Goal: Find specific page/section: Find specific page/section

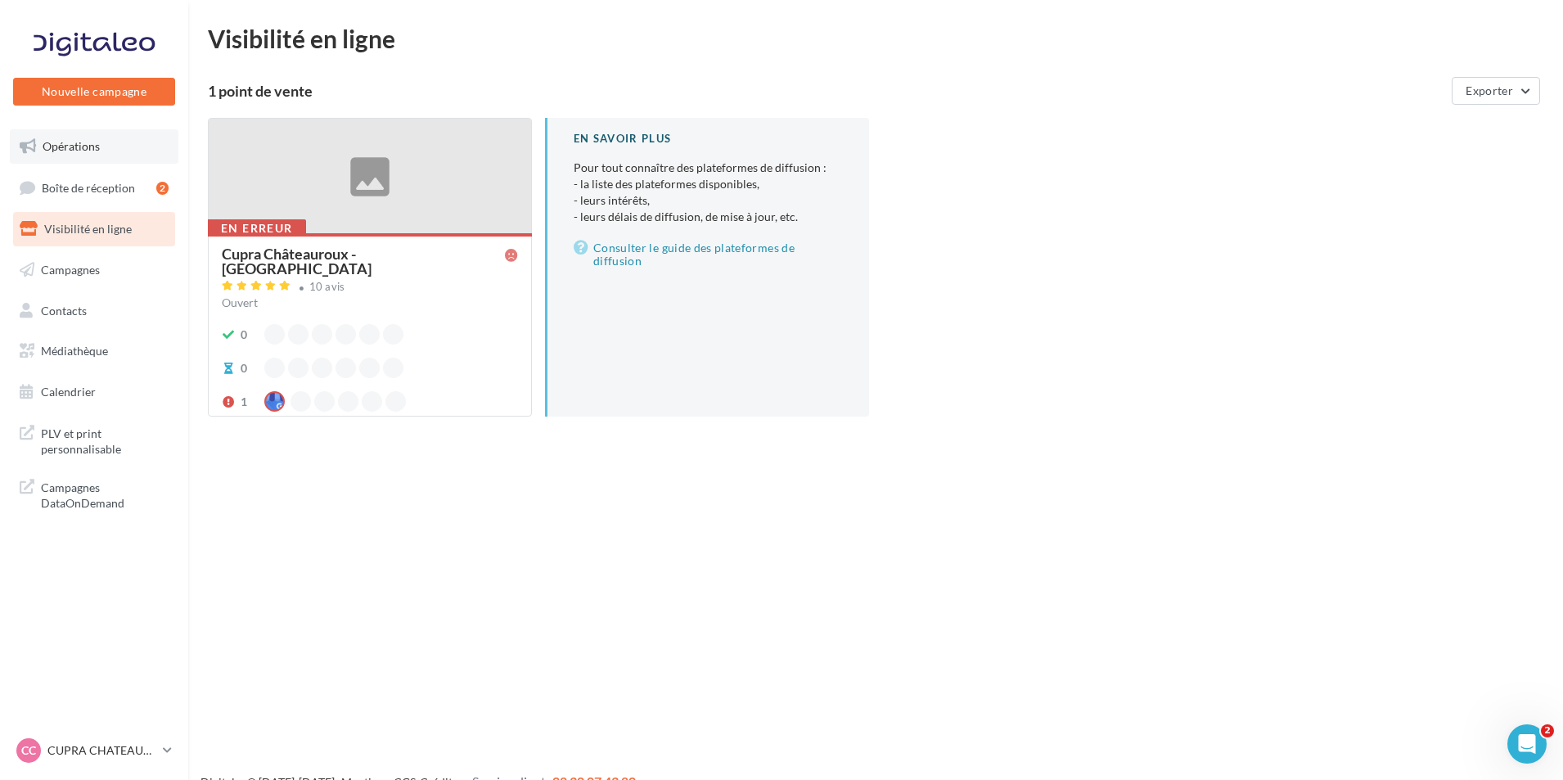
click at [112, 143] on link "Opérations" at bounding box center [94, 146] width 169 height 34
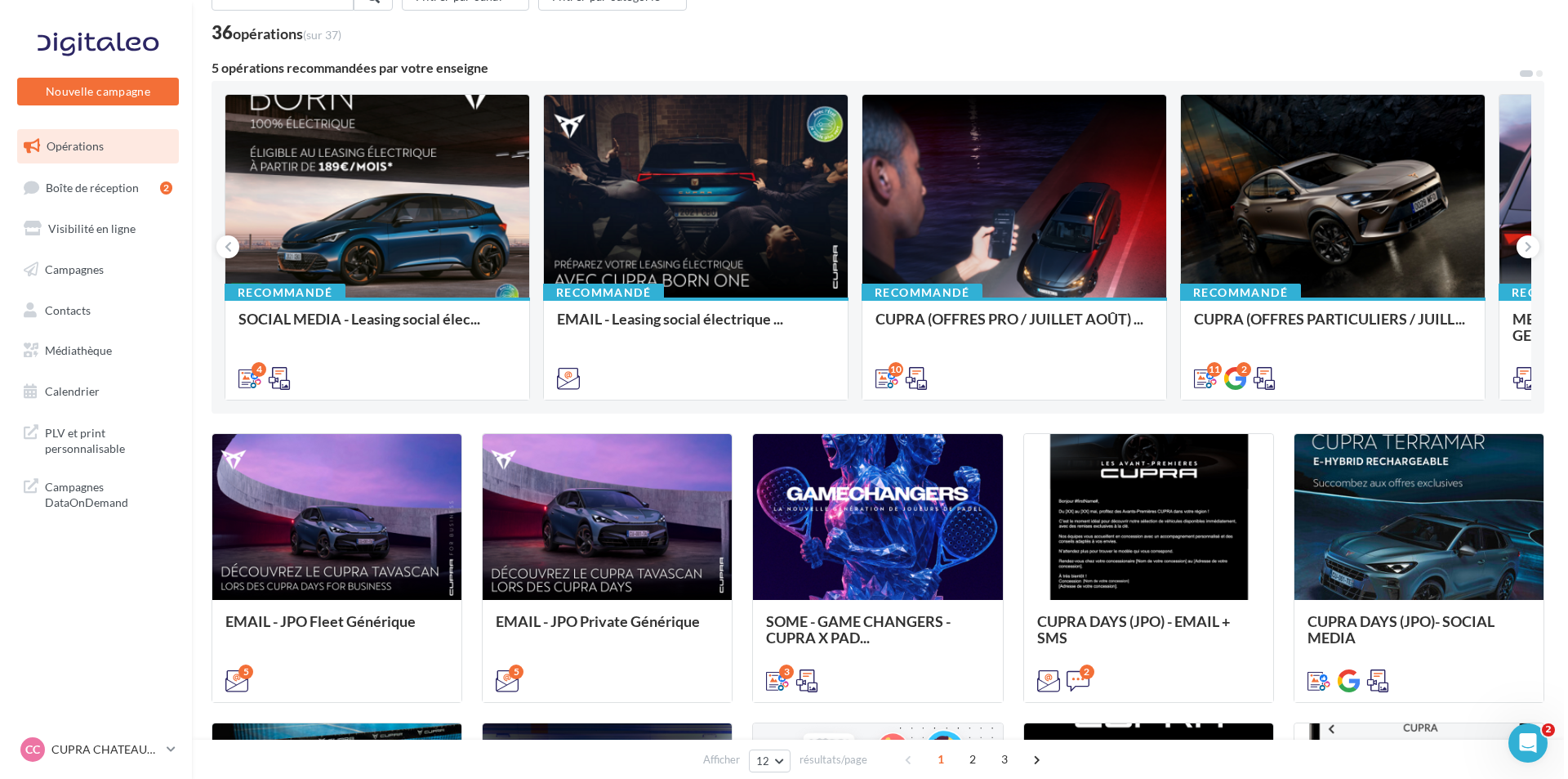
scroll to position [82, 0]
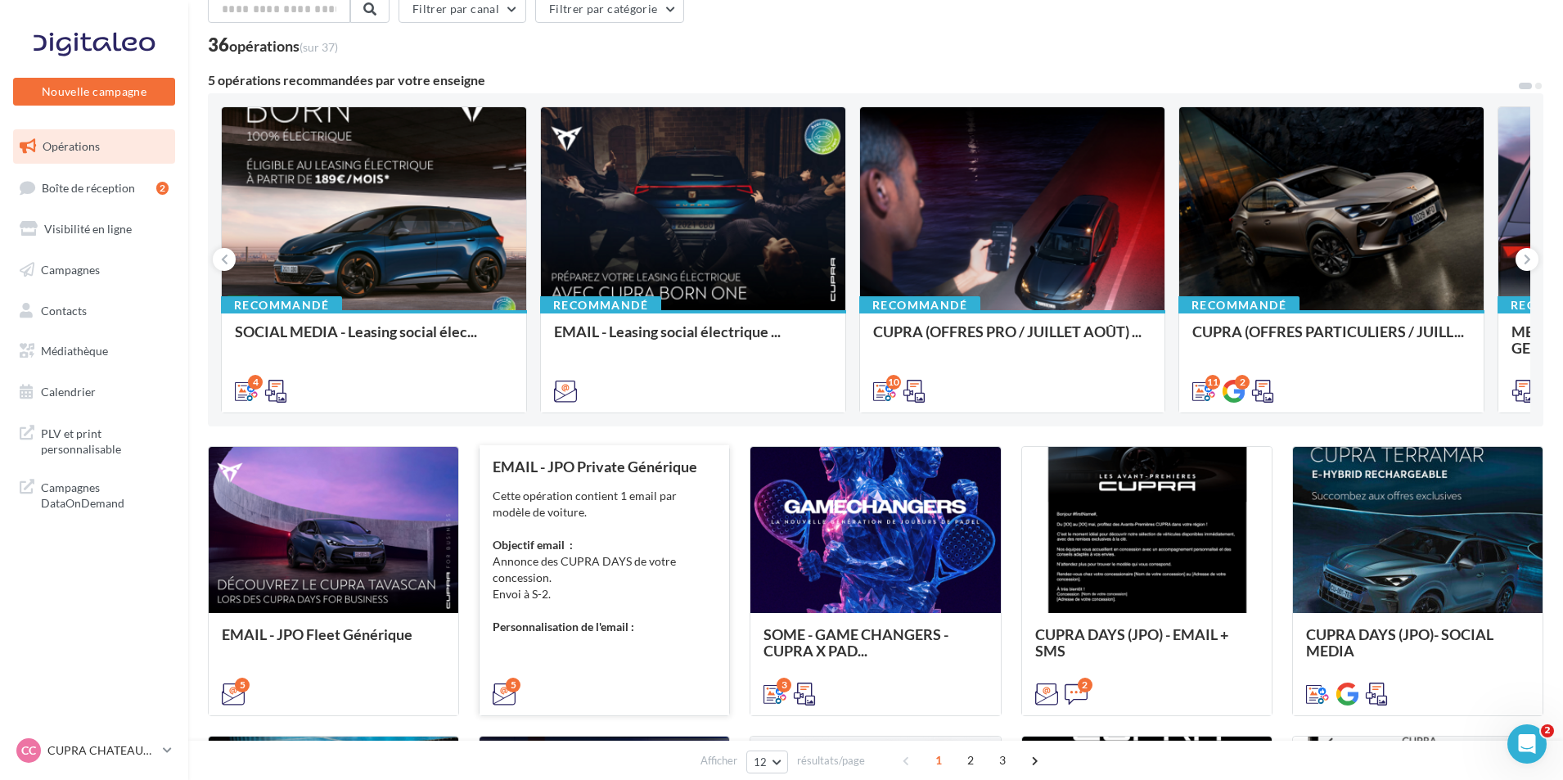
click at [554, 647] on div "EMAIL - JPO Private Générique Cette opération contient 1 email par modèle de vo…" at bounding box center [604, 579] width 223 height 242
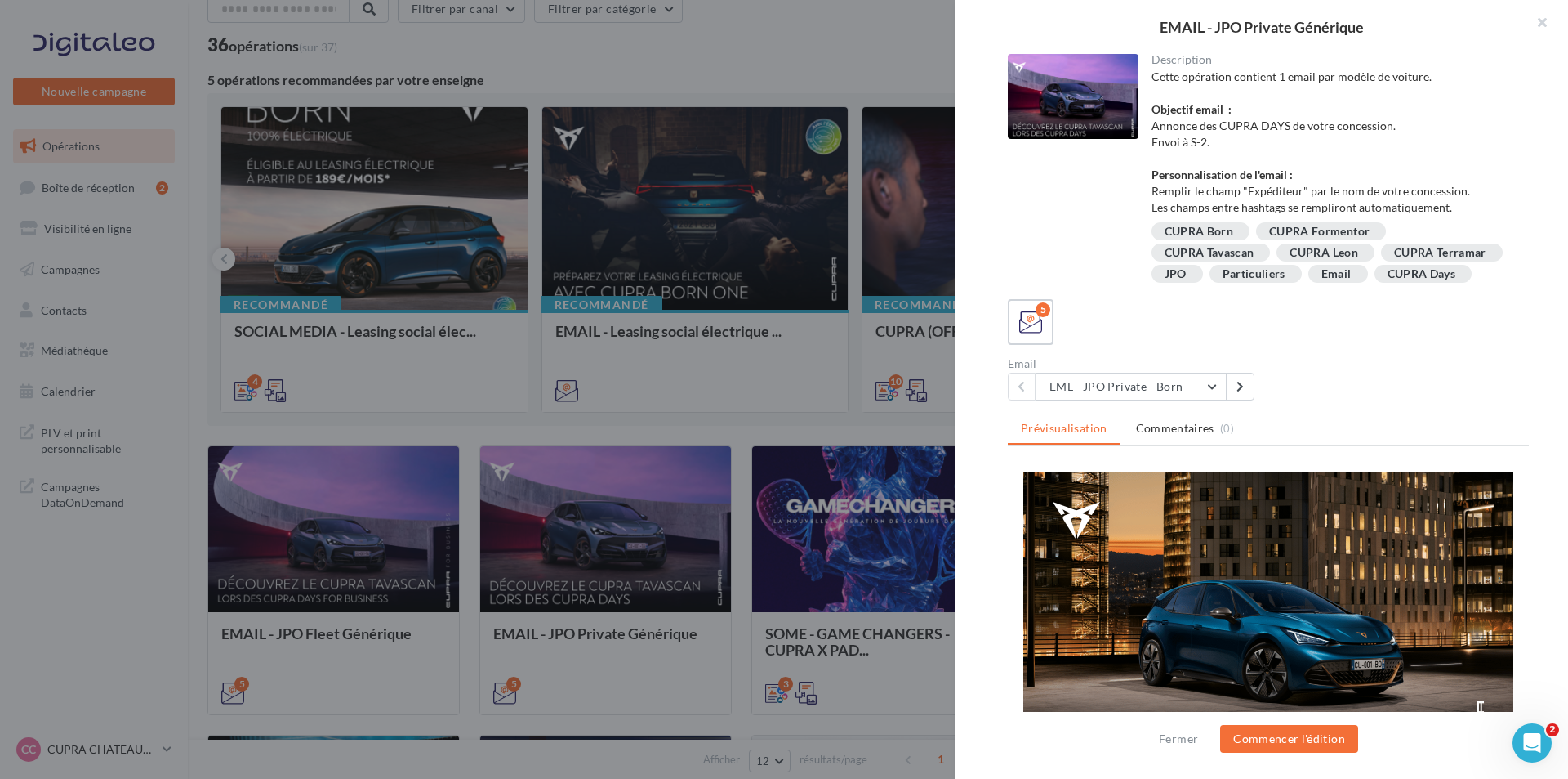
scroll to position [170, 0]
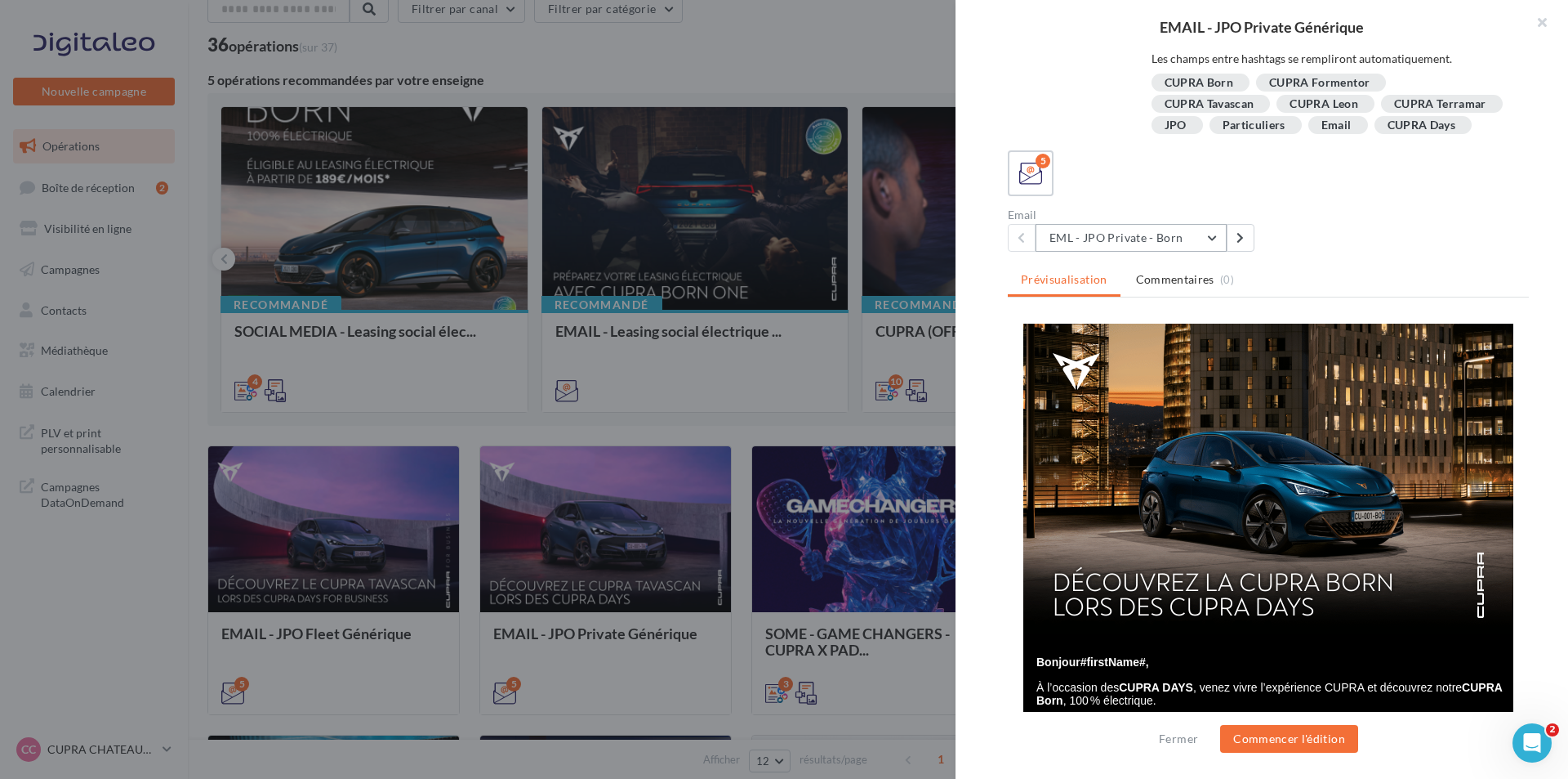
click at [1197, 231] on button "EML - JPO Private - Born" at bounding box center [1131, 238] width 191 height 28
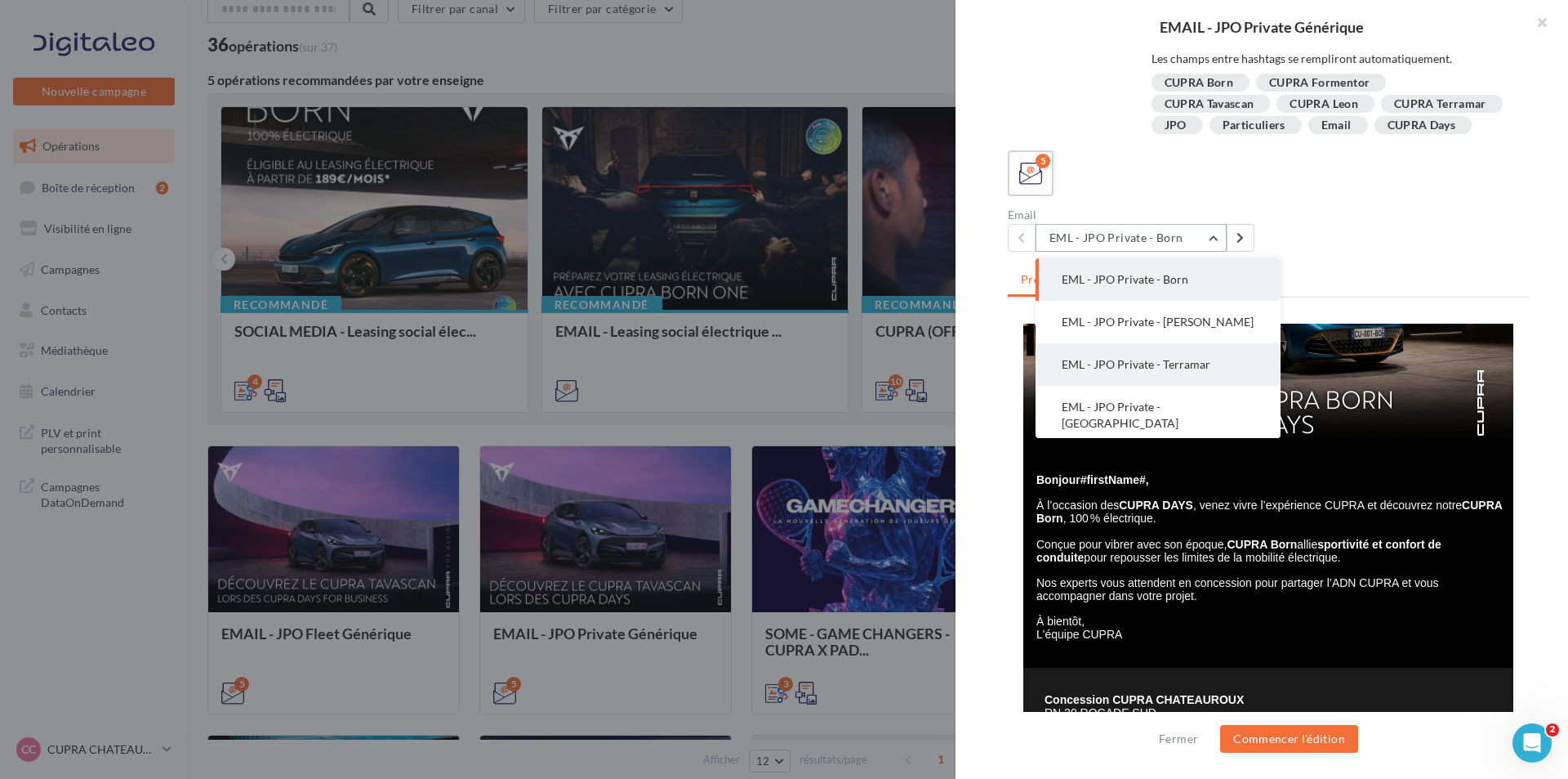
scroll to position [33, 0]
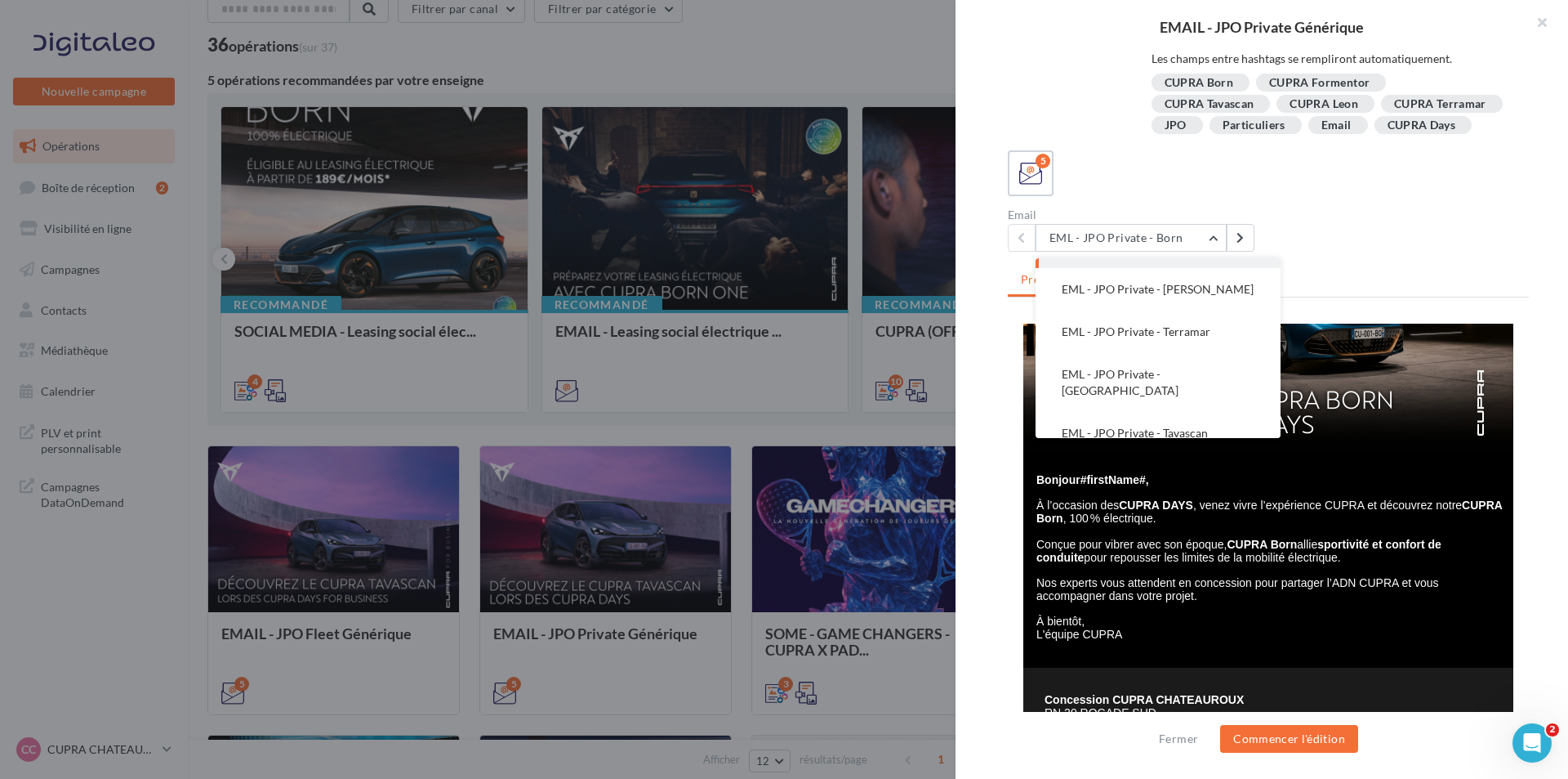
click at [1292, 230] on div "Email EML - JPO Private - Born EML - [GEOGRAPHIC_DATA] Private - Born EML - [GE…" at bounding box center [1275, 230] width 534 height 43
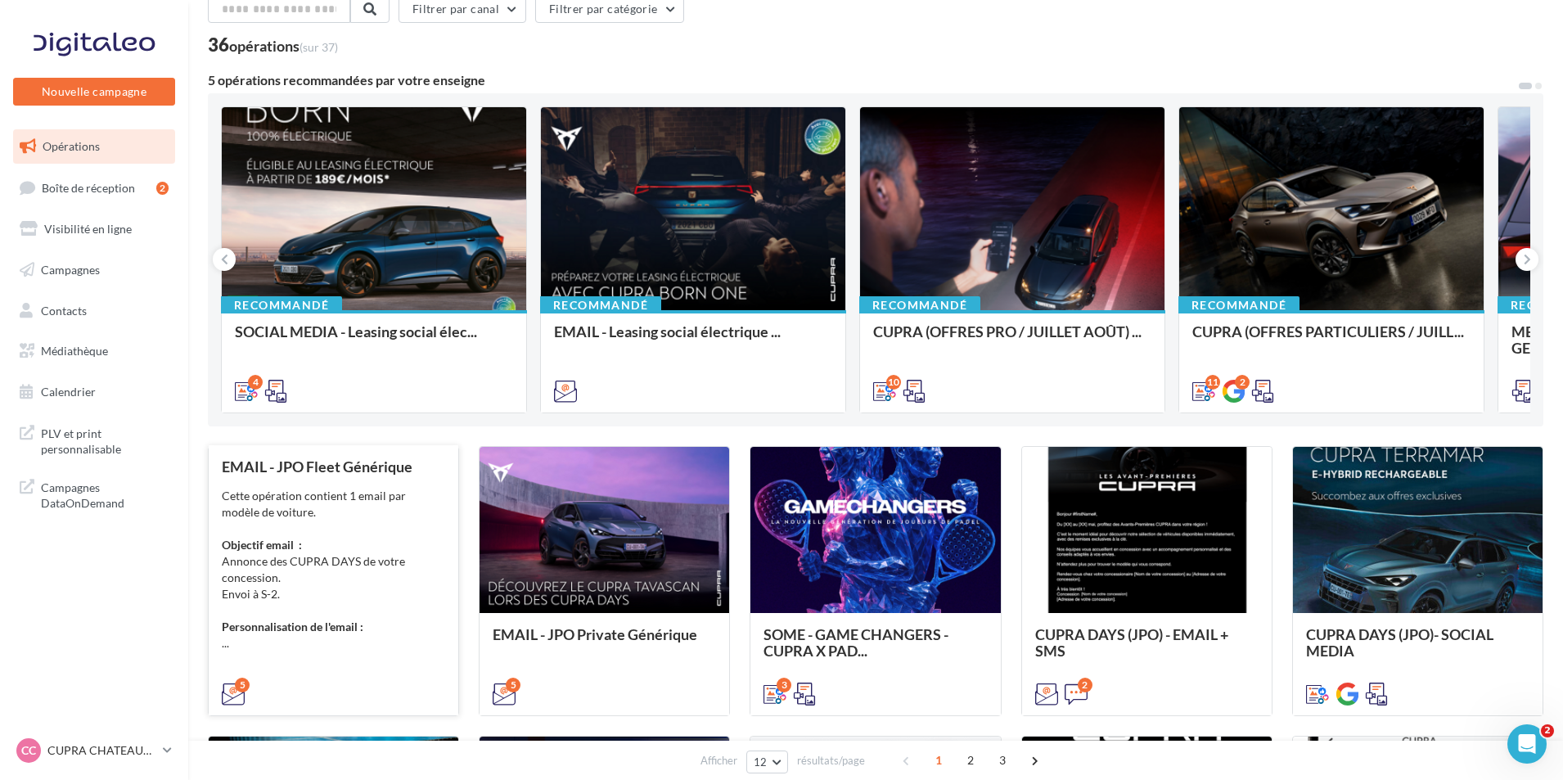
click at [381, 632] on div "Cette opération contient 1 email par modèle de voiture. Objectif email : Annonc…" at bounding box center [333, 570] width 223 height 164
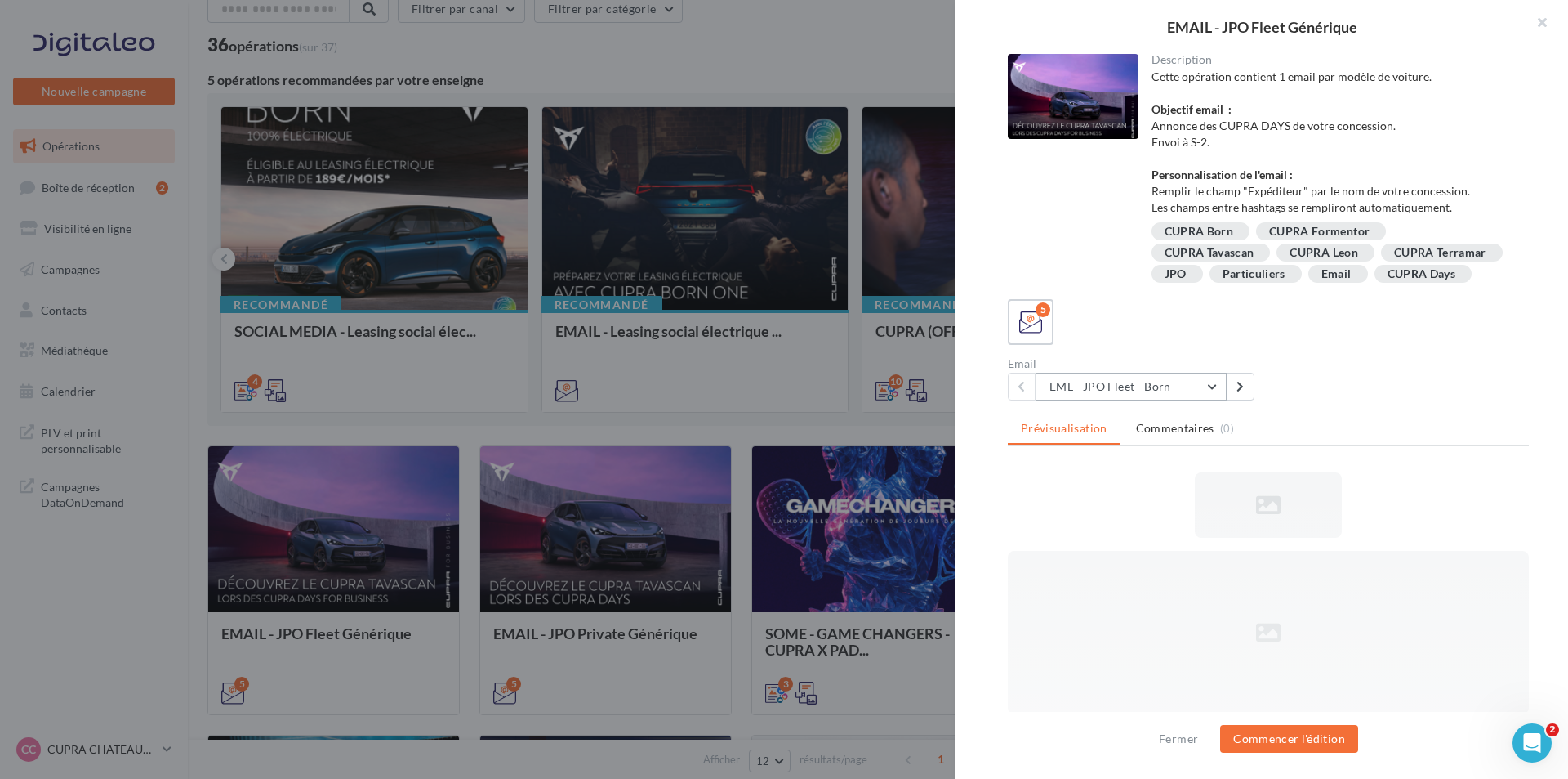
click at [1165, 400] on button "EML - JPO Fleet - Born" at bounding box center [1131, 387] width 191 height 28
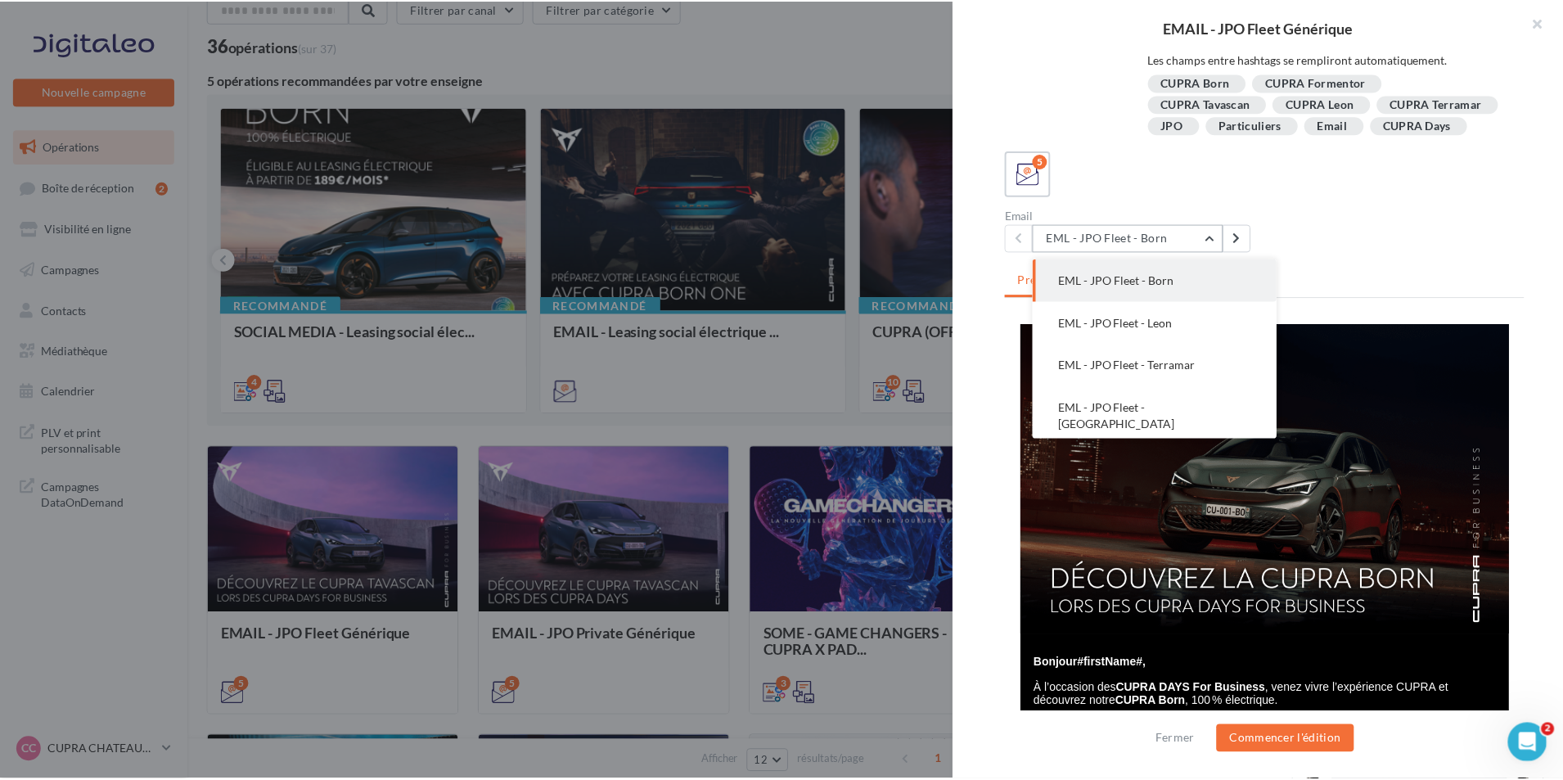
scroll to position [170, 0]
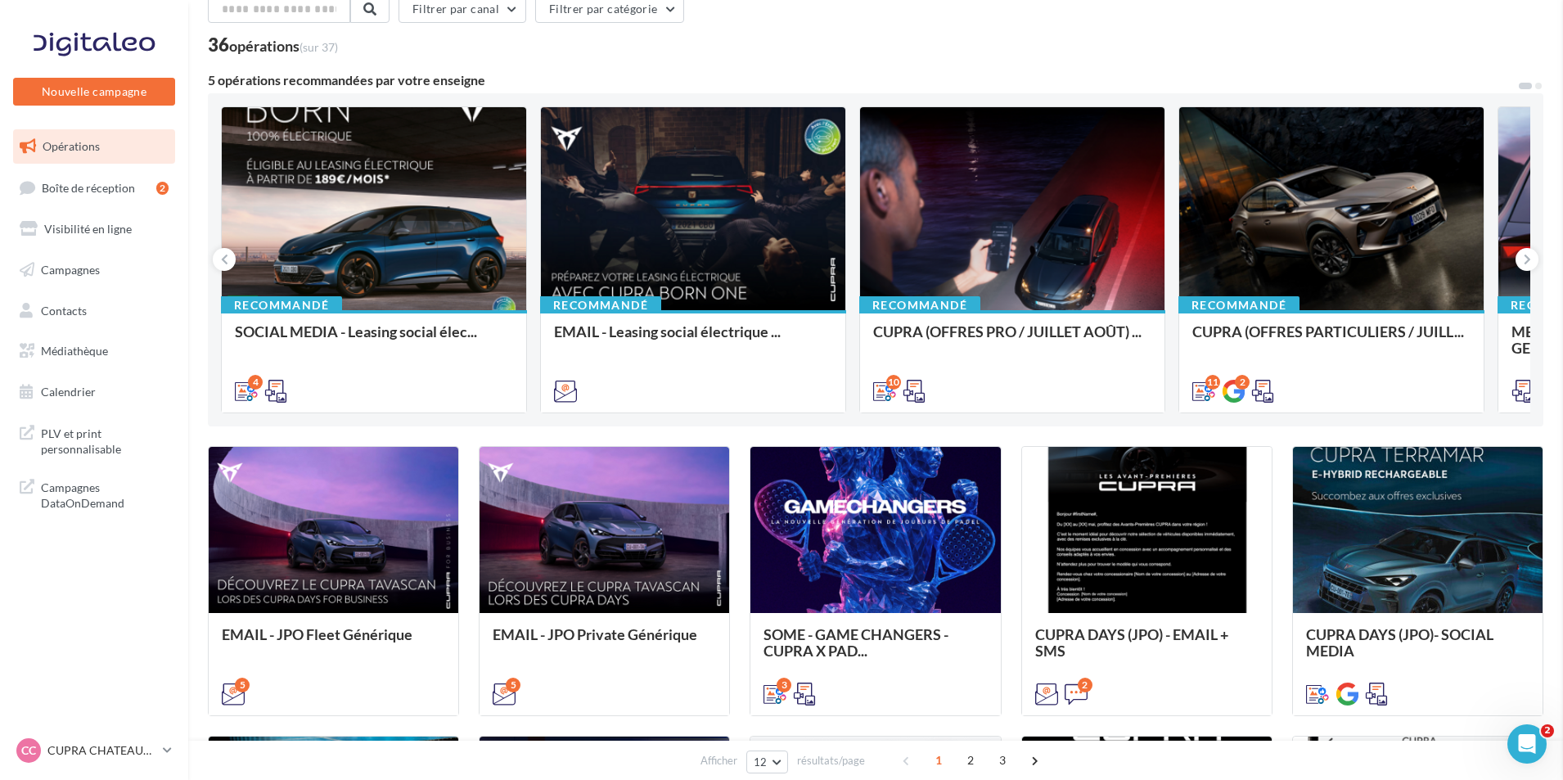
click at [76, 351] on span "Médiathèque" at bounding box center [74, 351] width 67 height 14
